Goal: Information Seeking & Learning: Learn about a topic

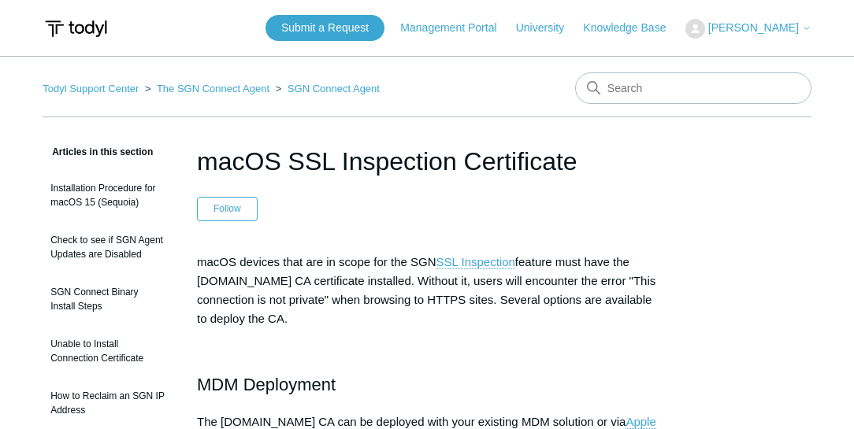
click at [665, 101] on input "Search" at bounding box center [693, 88] width 236 height 32
type input "Tahoe"
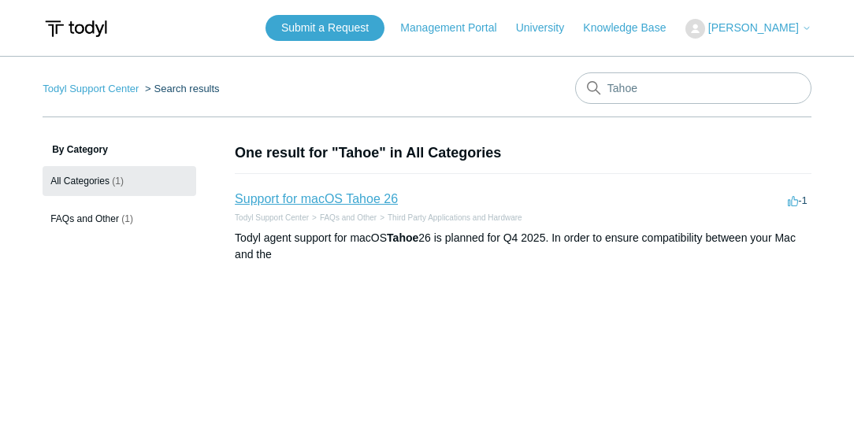
click at [343, 196] on link "Support for macOS Tahoe 26" at bounding box center [316, 198] width 163 height 13
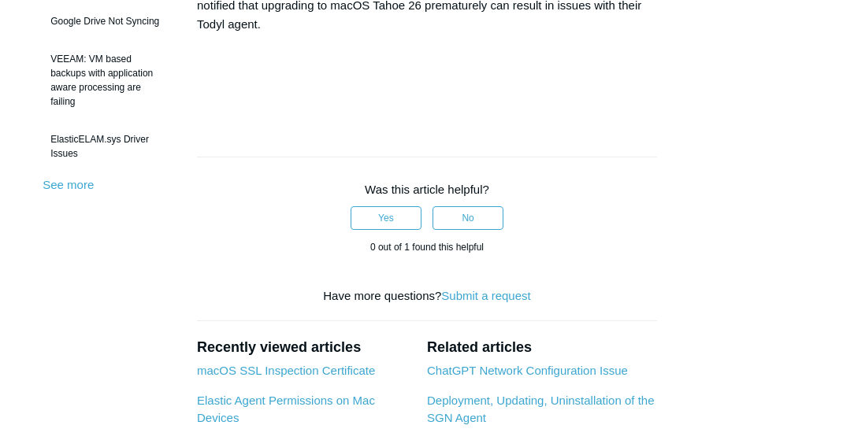
scroll to position [585, 0]
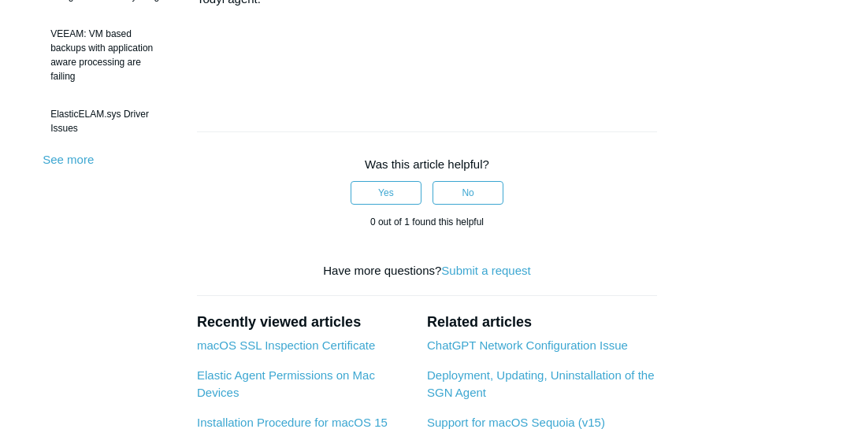
drag, startPoint x: 82, startPoint y: 234, endPoint x: 117, endPoint y: 180, distance: 64.5
click at [82, 234] on aside "Articles in this section Support for macOS Tahoe 26 ChatGPT Network Configurati…" at bounding box center [108, 90] width 131 height 1065
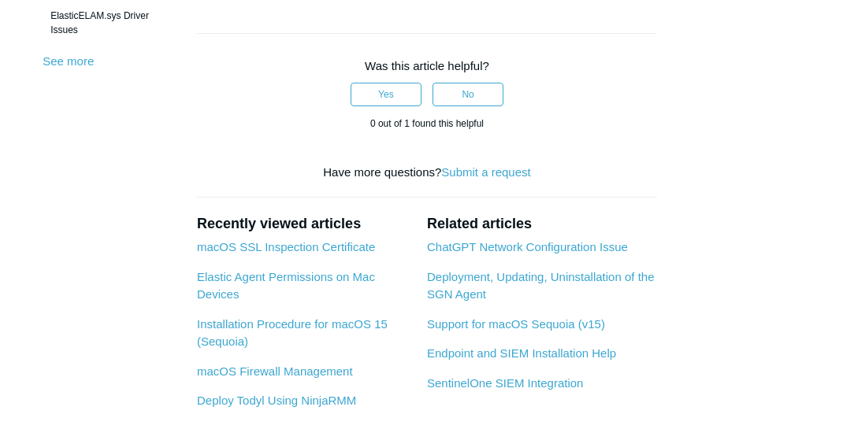
scroll to position [720, 0]
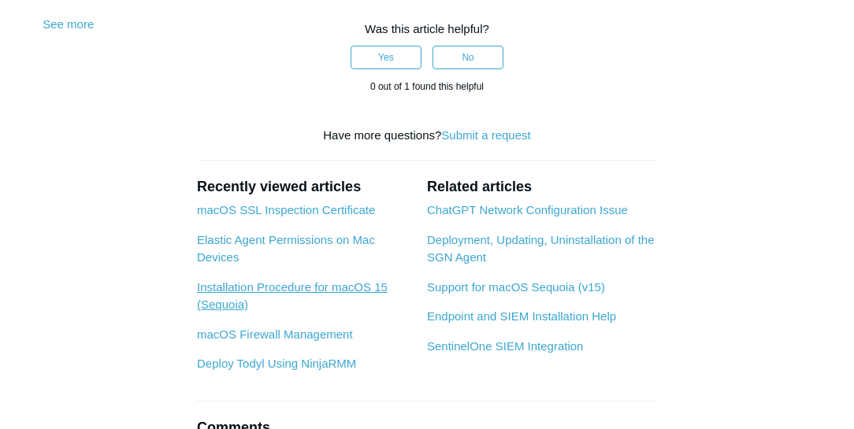
click at [297, 303] on link "Installation Procedure for macOS 15 (Sequoia)" at bounding box center [292, 297] width 191 height 32
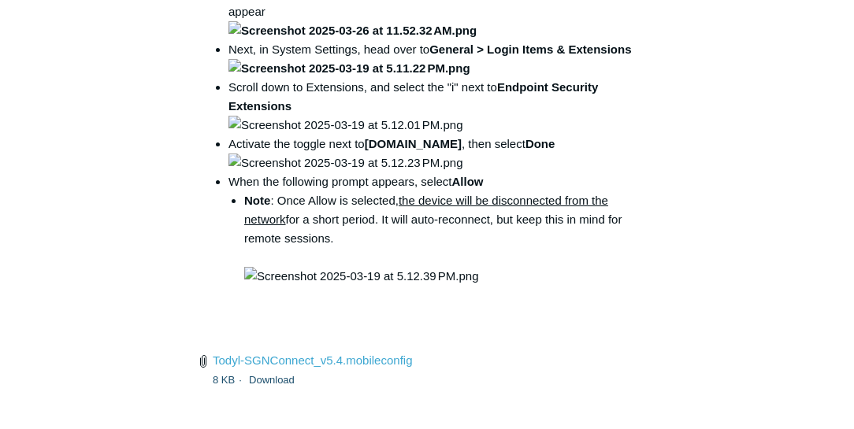
scroll to position [2341, 0]
